Goal: Use online tool/utility: Utilize a website feature to perform a specific function

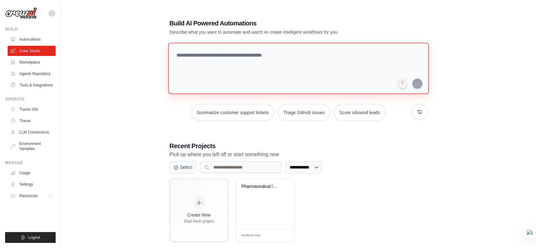
click at [220, 55] on textarea at bounding box center [298, 69] width 261 height 52
paste textarea "**********"
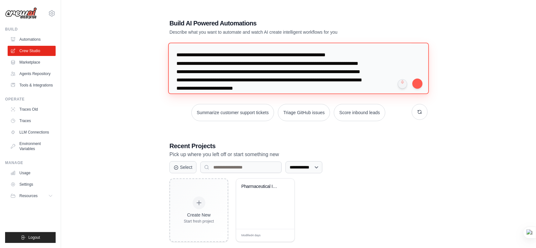
scroll to position [436, 0]
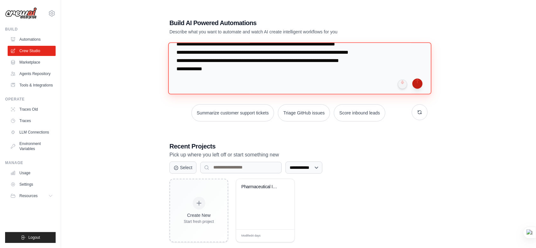
type textarea "**********"
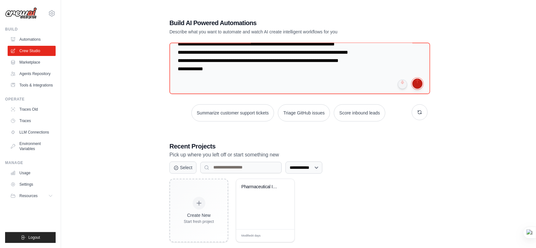
click at [418, 83] on button "submit" at bounding box center [417, 84] width 10 height 10
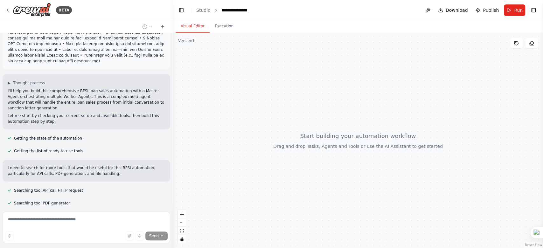
scroll to position [239, 0]
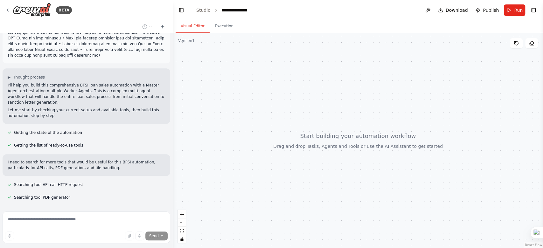
drag, startPoint x: 63, startPoint y: 157, endPoint x: 173, endPoint y: 146, distance: 110.6
click at [173, 146] on div "BETA Chats with customers landing on the web chatbot via digital ads or [PERSON…" at bounding box center [271, 124] width 543 height 248
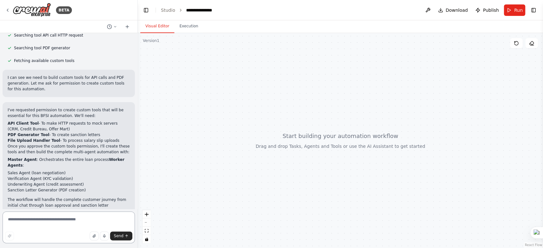
scroll to position [514, 0]
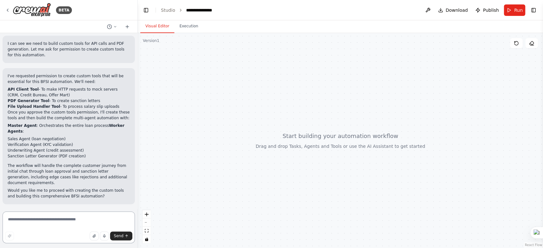
drag, startPoint x: 170, startPoint y: 136, endPoint x: 137, endPoint y: 129, distance: 34.4
click at [137, 129] on div "BETA Chats with customers landing on the web chatbot via digital ads or [PERSON…" at bounding box center [271, 124] width 543 height 248
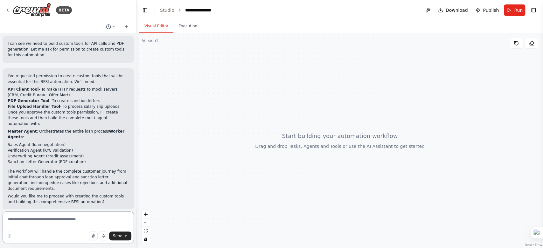
scroll to position [531, 0]
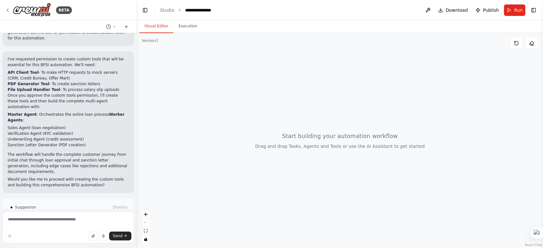
click at [74, 232] on span "Enable coding skills" at bounding box center [71, 234] width 38 height 5
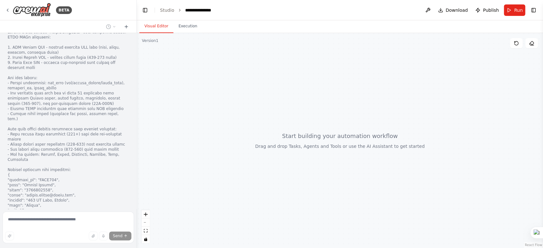
scroll to position [751, 0]
click at [182, 33] on div at bounding box center [340, 140] width 406 height 215
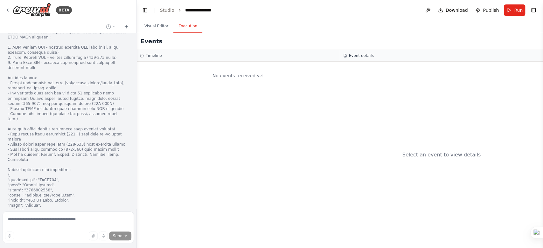
click at [186, 26] on button "Execution" at bounding box center [187, 26] width 29 height 13
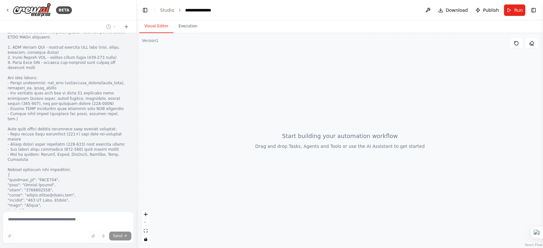
click at [156, 24] on button "Visual Editor" at bounding box center [156, 26] width 34 height 13
